Goal: Find specific page/section: Find specific page/section

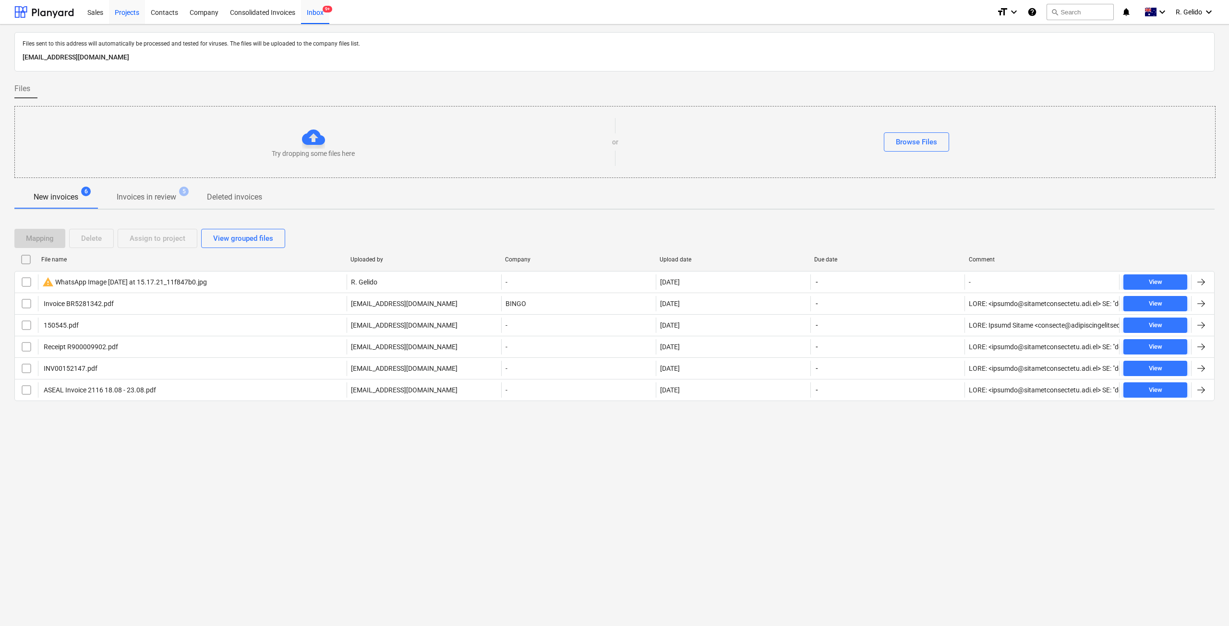
click at [133, 19] on div "Projects" at bounding box center [127, 12] width 36 height 24
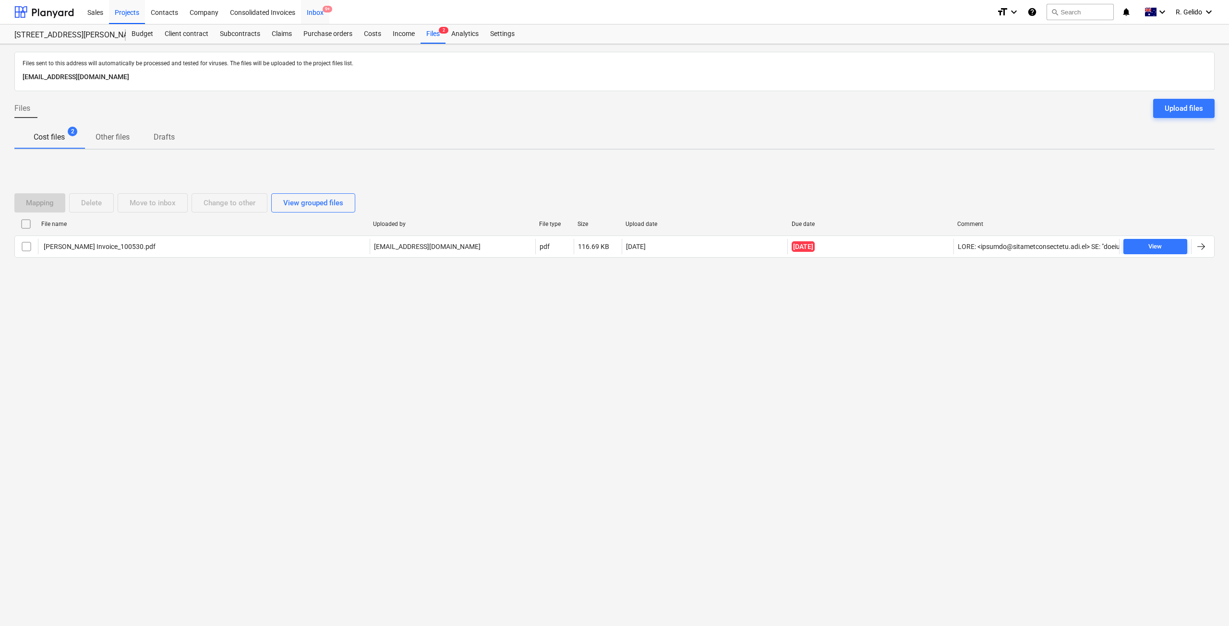
click at [317, 11] on div "Inbox 9+" at bounding box center [315, 12] width 28 height 24
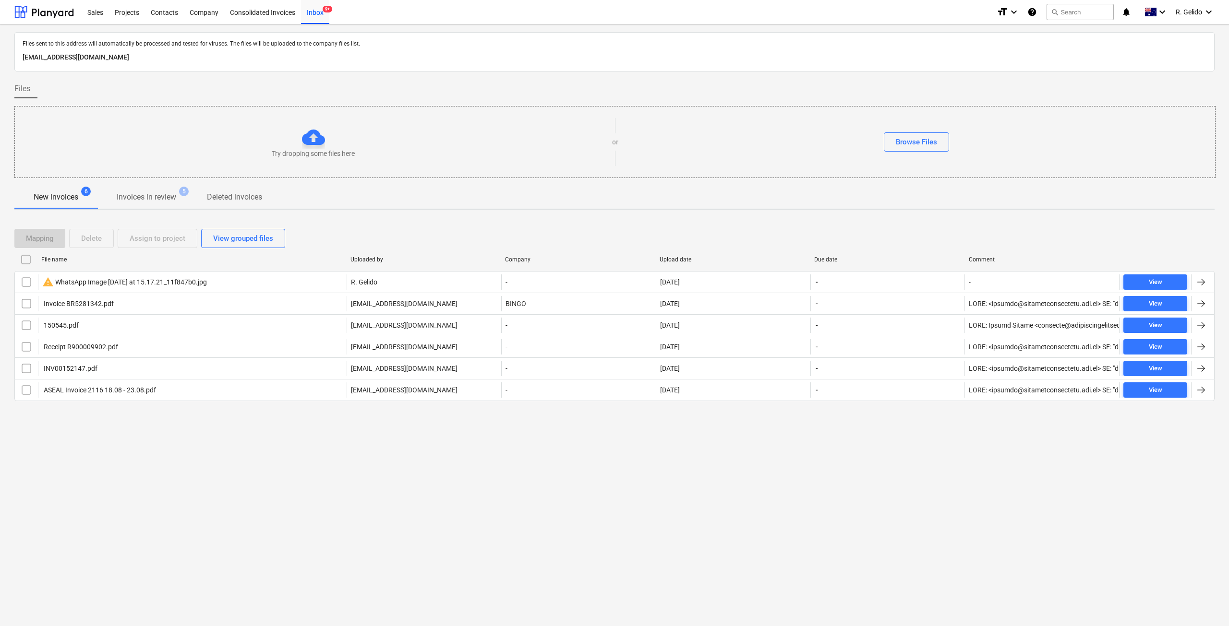
click at [224, 512] on div "Files sent to this address will automatically be processed and tested for virus…" at bounding box center [614, 325] width 1229 height 602
click at [685, 482] on div "Files sent to this address will automatically be processed and tested for virus…" at bounding box center [614, 325] width 1229 height 602
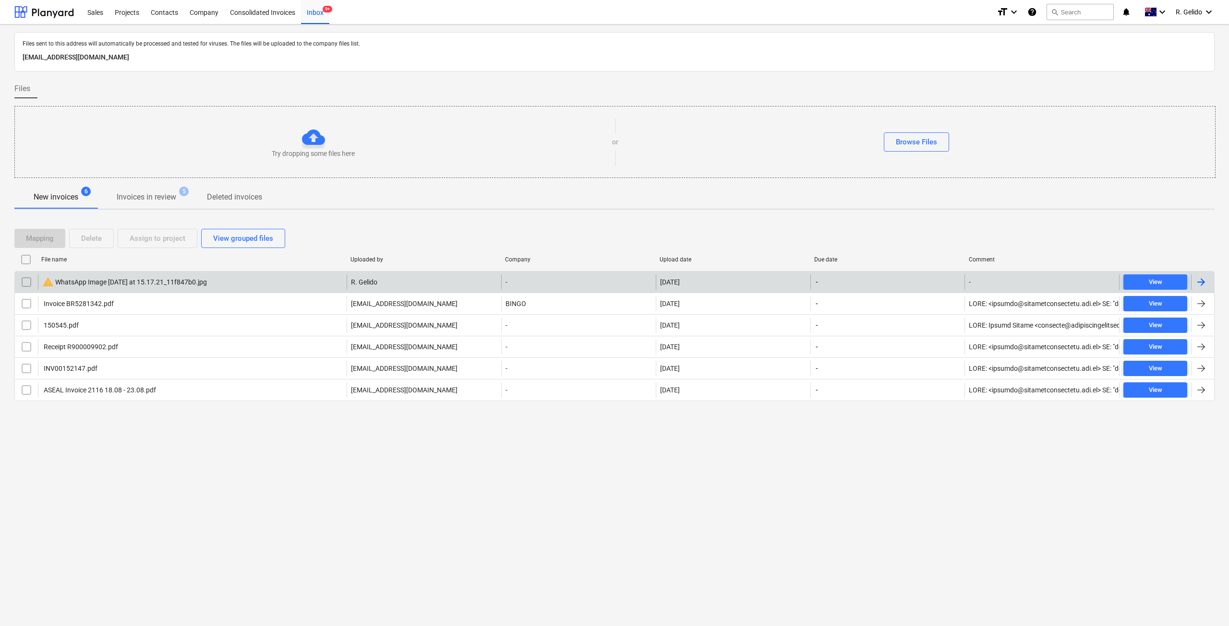
click at [197, 284] on div "warning WhatsApp Image [DATE] at 15.17.21_11f847b0.jpg" at bounding box center [124, 282] width 165 height 12
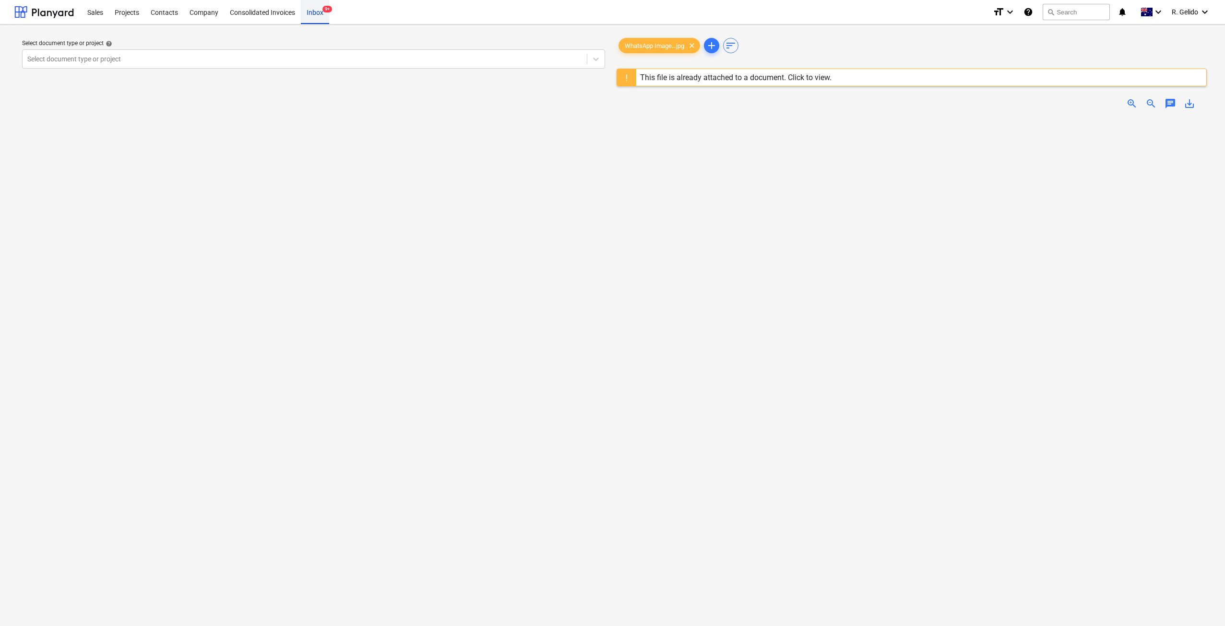
click at [314, 5] on div "Inbox 9+" at bounding box center [315, 12] width 28 height 24
